Goal: Information Seeking & Learning: Learn about a topic

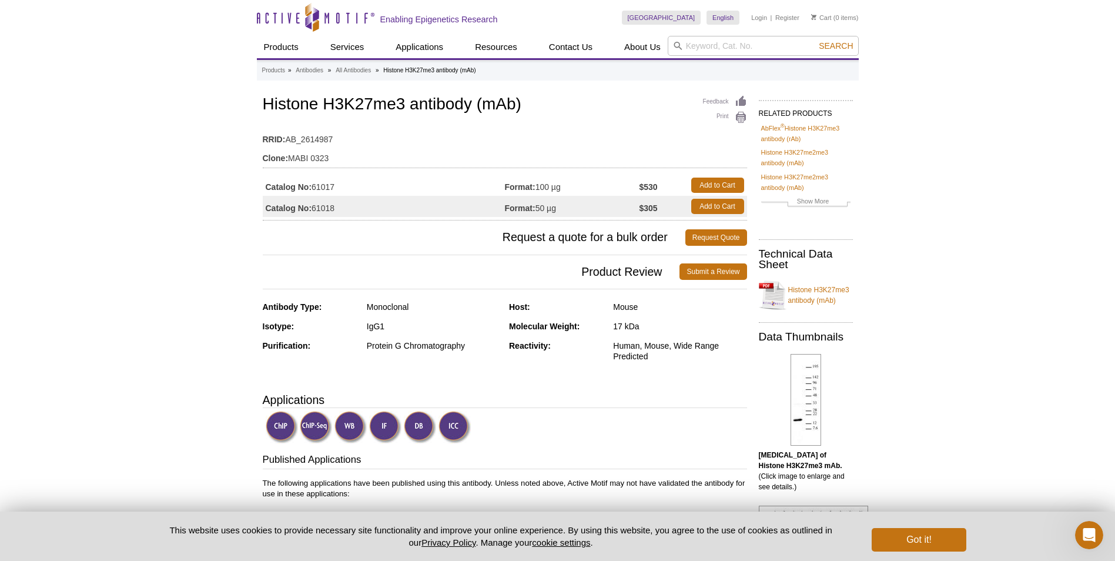
click at [325, 187] on td "Catalog No: 61017" at bounding box center [384, 185] width 242 height 21
copy td "61017"
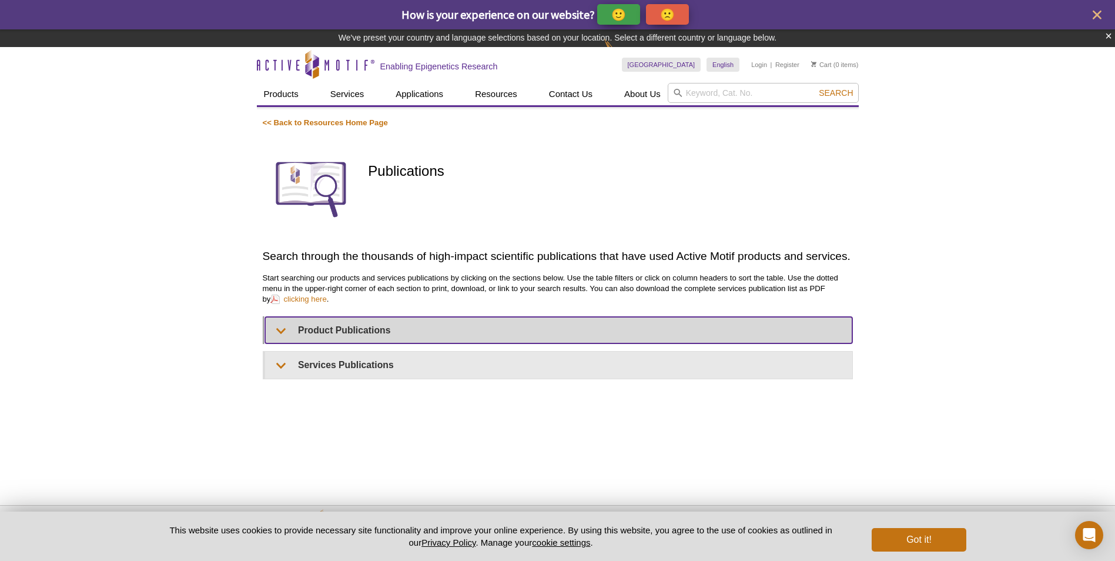
click at [358, 332] on summary "Product Publications" at bounding box center [558, 330] width 587 height 26
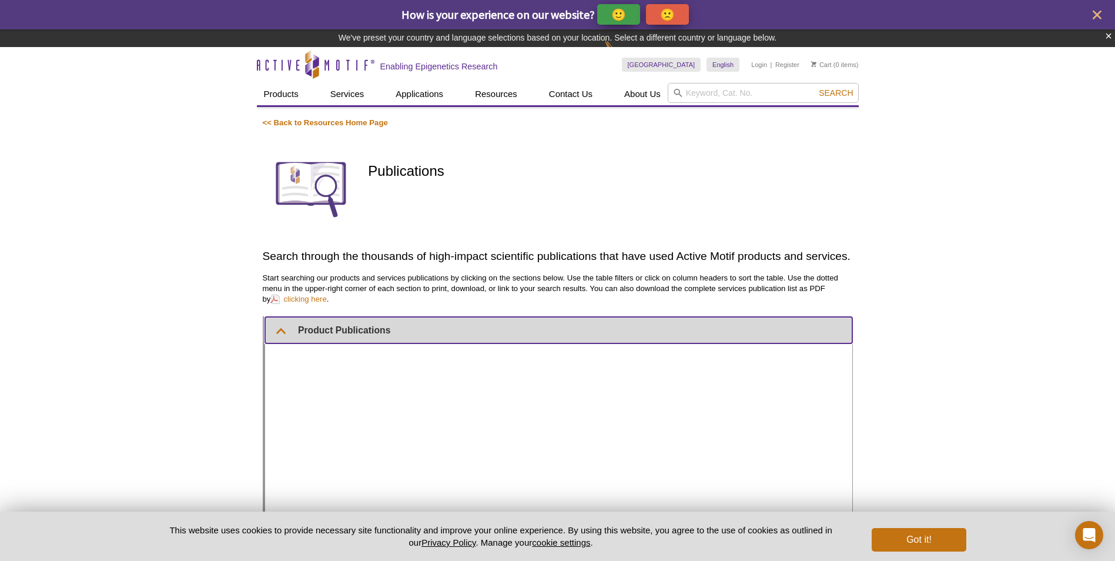
click at [360, 319] on summary "Product Publications" at bounding box center [558, 330] width 587 height 26
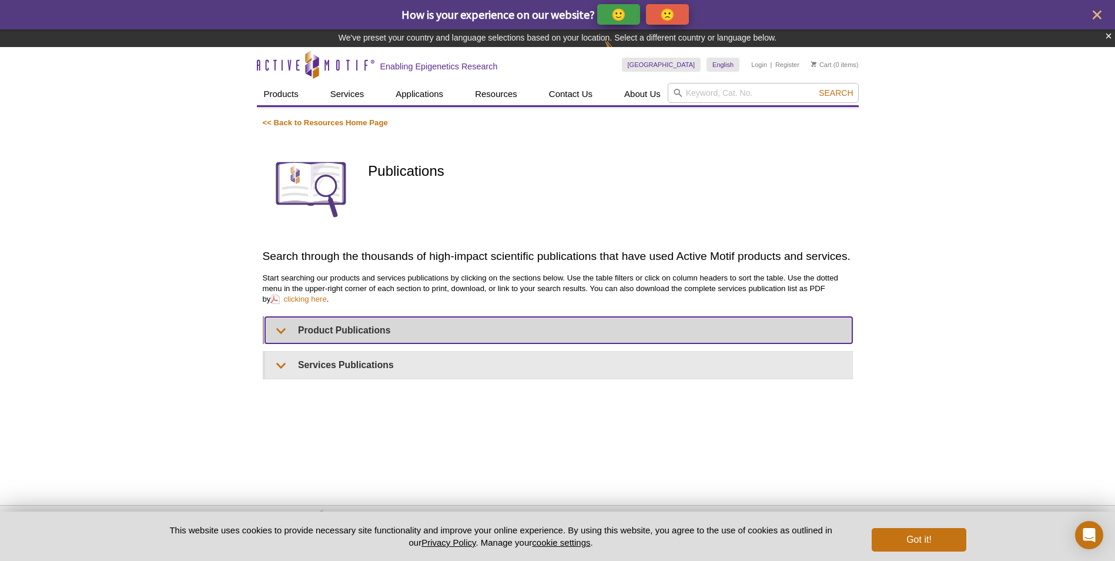
click at [360, 319] on summary "Product Publications" at bounding box center [558, 330] width 587 height 26
